Goal: Check status

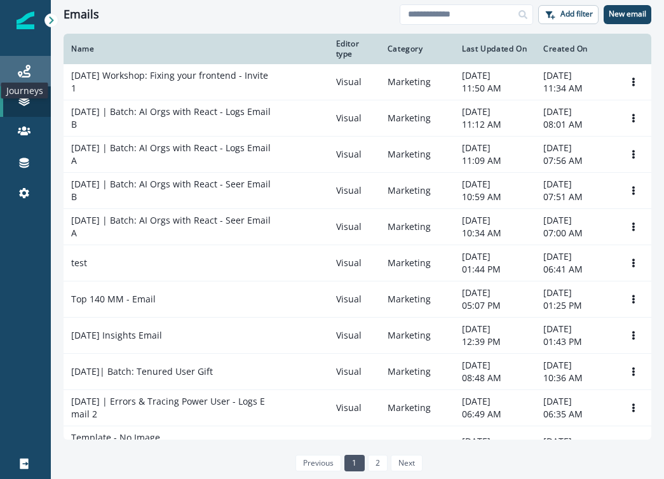
click at [22, 76] on icon at bounding box center [24, 71] width 13 height 13
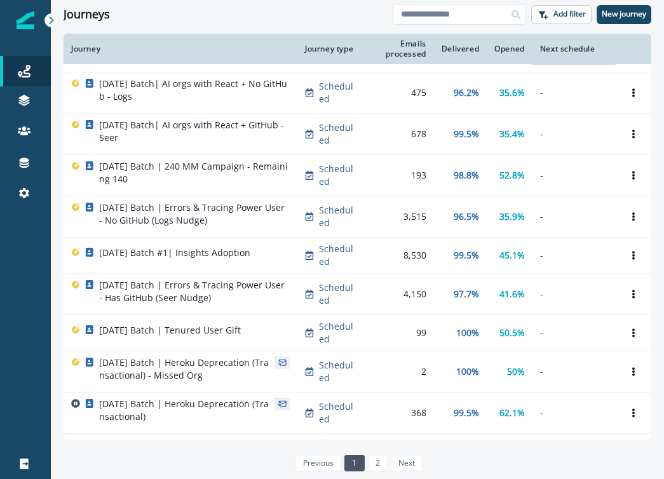
scroll to position [456, 0]
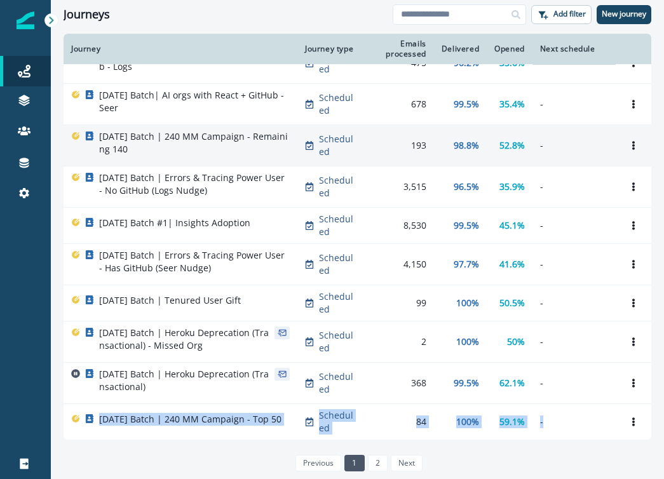
click at [187, 131] on p "2025-10-06 Batch | 240 MM Campaign - Remaining 140" at bounding box center [194, 142] width 191 height 25
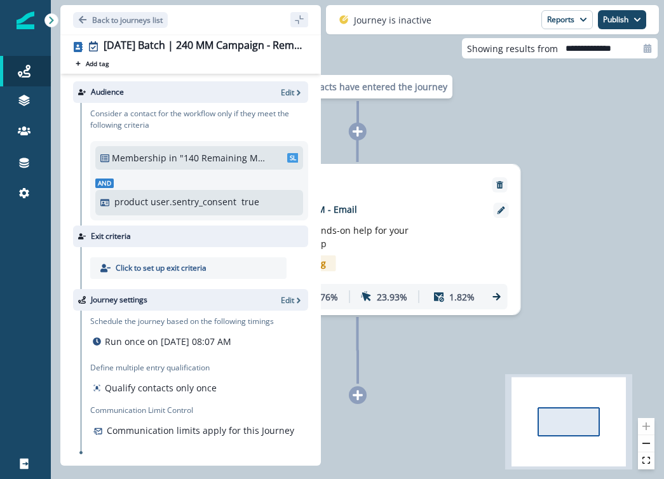
click at [389, 344] on div "193 contacts have entered the journey Send email Email asset changed, journey r…" at bounding box center [357, 239] width 613 height 479
